Goal: Task Accomplishment & Management: Complete application form

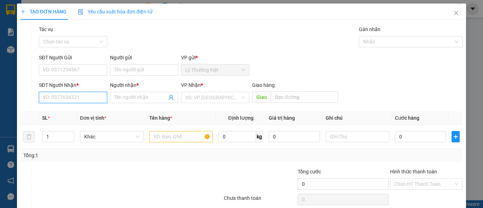
click at [76, 99] on input "SĐT Người Nhận *" at bounding box center [73, 97] width 68 height 11
click at [82, 111] on div "0338661207 - linh" at bounding box center [72, 112] width 59 height 8
type input "0338661207"
type input "linh"
type input "80.000"
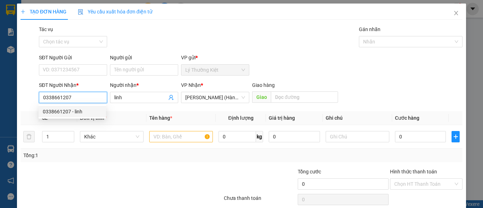
type input "80.000"
type input "0338661207"
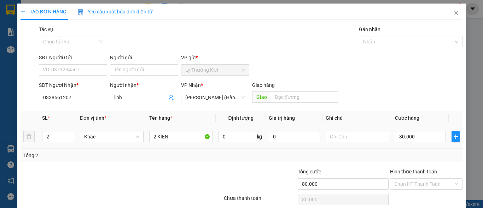
click at [184, 131] on div "2 KIEN" at bounding box center [181, 137] width 64 height 14
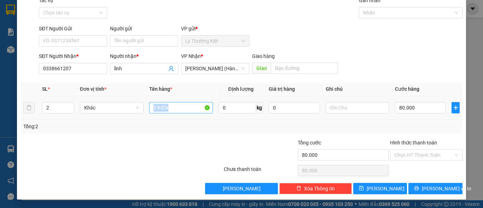
click at [171, 108] on input "2 KIEN" at bounding box center [181, 107] width 64 height 11
type input "2"
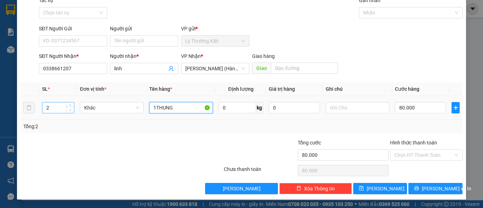
type input "1THUNG"
type input "1"
click at [71, 109] on icon "down" at bounding box center [70, 110] width 2 height 2
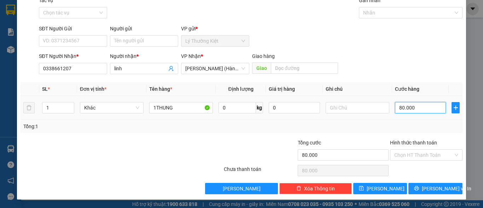
click at [406, 108] on input "80.000" at bounding box center [420, 107] width 51 height 11
type input "4"
type input "40"
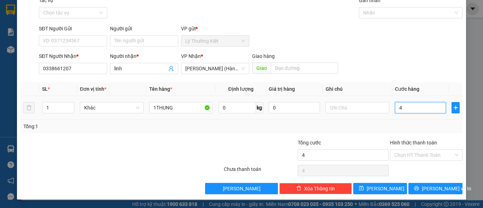
type input "40"
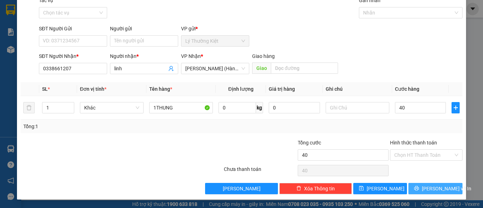
type input "40.000"
click at [442, 185] on span "[PERSON_NAME] và In" at bounding box center [445, 189] width 49 height 8
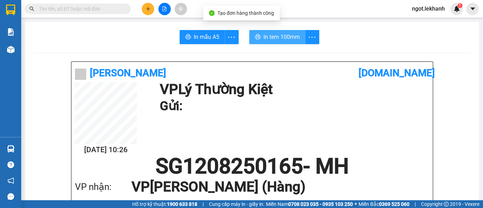
click at [287, 37] on span "In tem 100mm" at bounding box center [281, 36] width 36 height 9
